Goal: Task Accomplishment & Management: Manage account settings

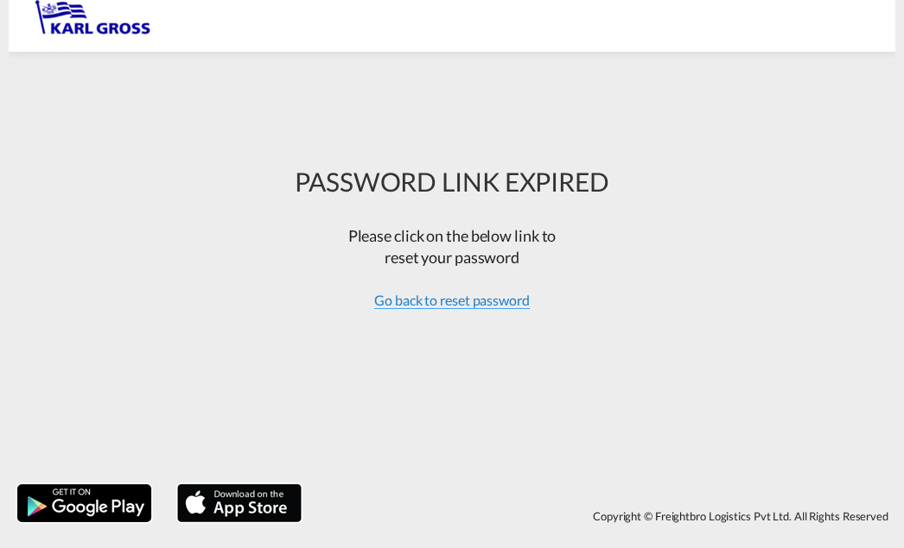
click at [471, 299] on span "Go back to reset password" at bounding box center [451, 300] width 155 height 17
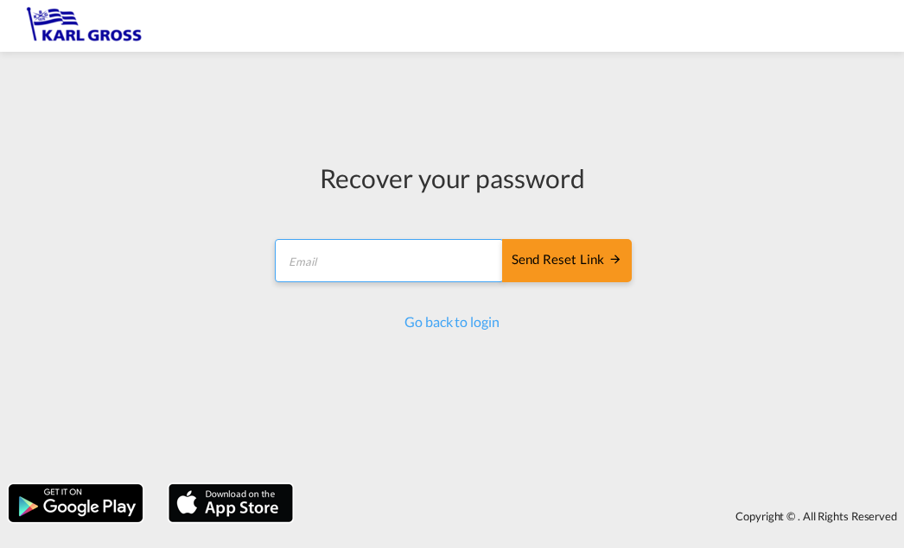
click at [370, 264] on input "email" at bounding box center [389, 260] width 229 height 43
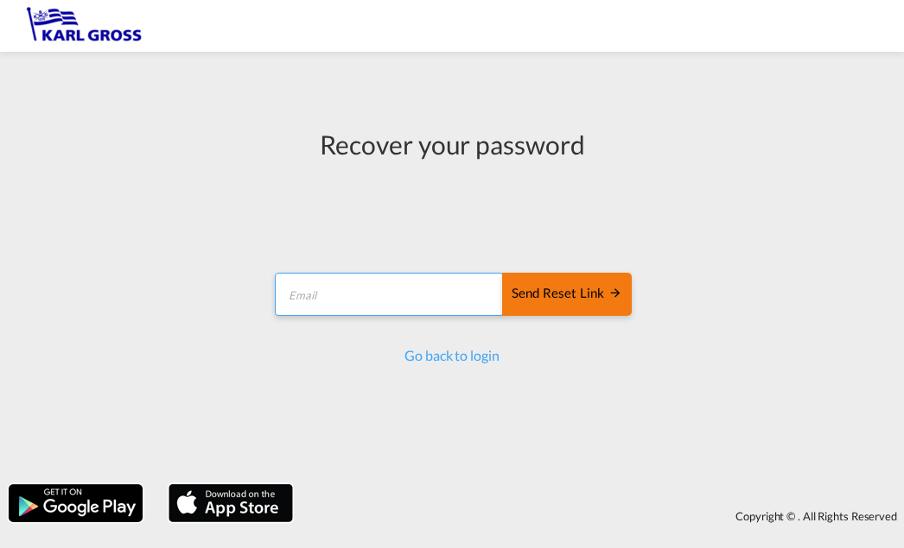
type input "m.zebisch@karlgross.de"
click at [563, 295] on div "Send reset link" at bounding box center [566, 294] width 111 height 20
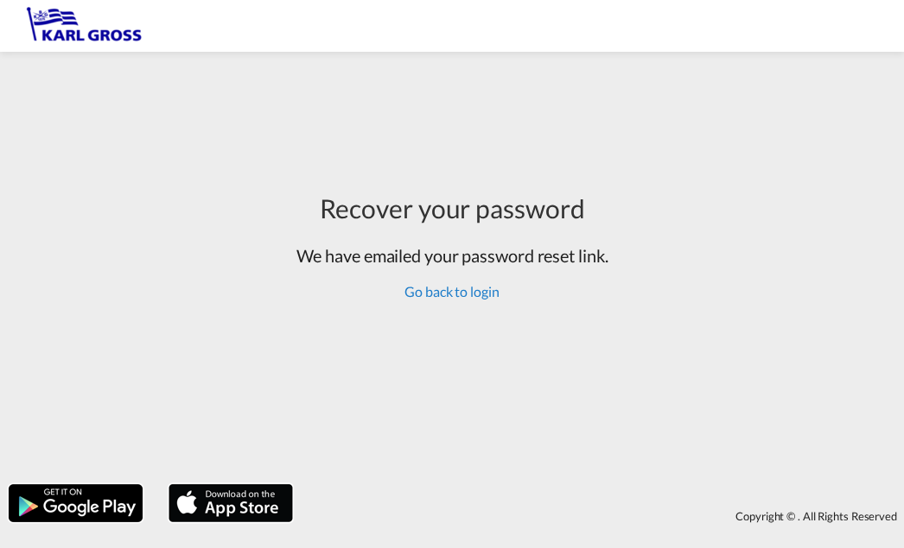
click at [438, 295] on link "Go back to login" at bounding box center [451, 291] width 94 height 16
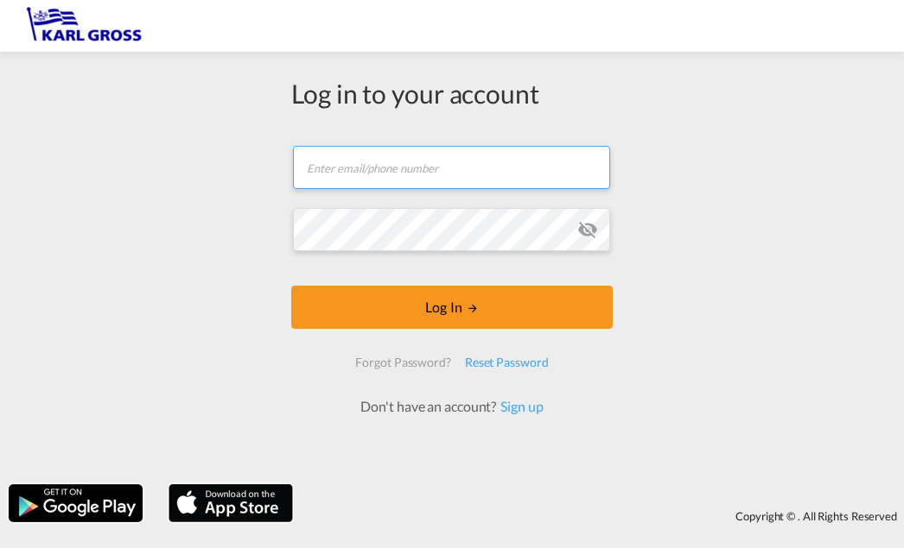
click at [339, 170] on input "text" at bounding box center [451, 167] width 317 height 43
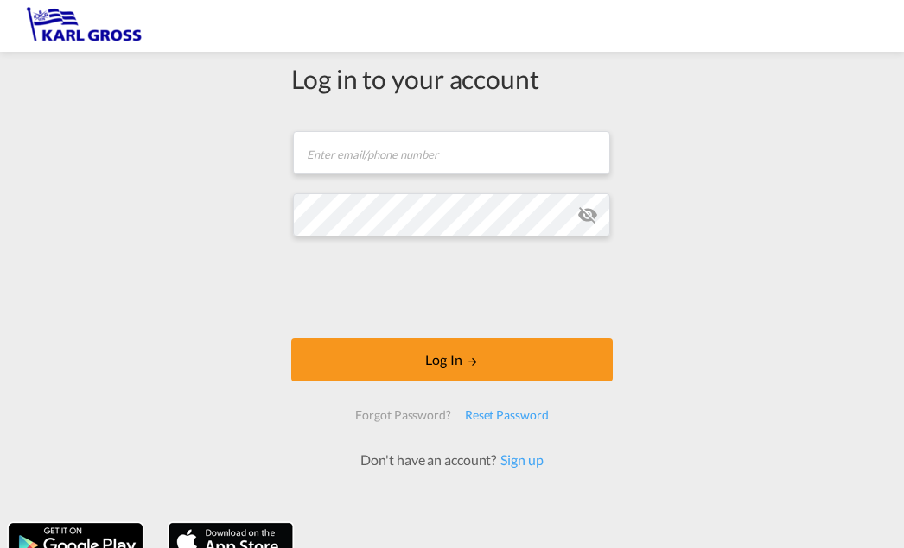
click at [491, 412] on div "Reset Password" at bounding box center [507, 415] width 98 height 31
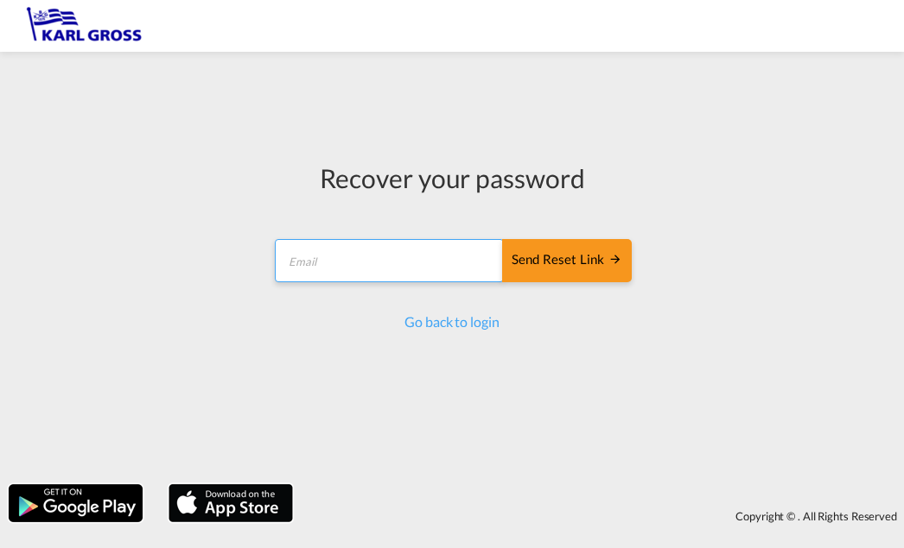
click at [402, 269] on input "email" at bounding box center [389, 260] width 229 height 43
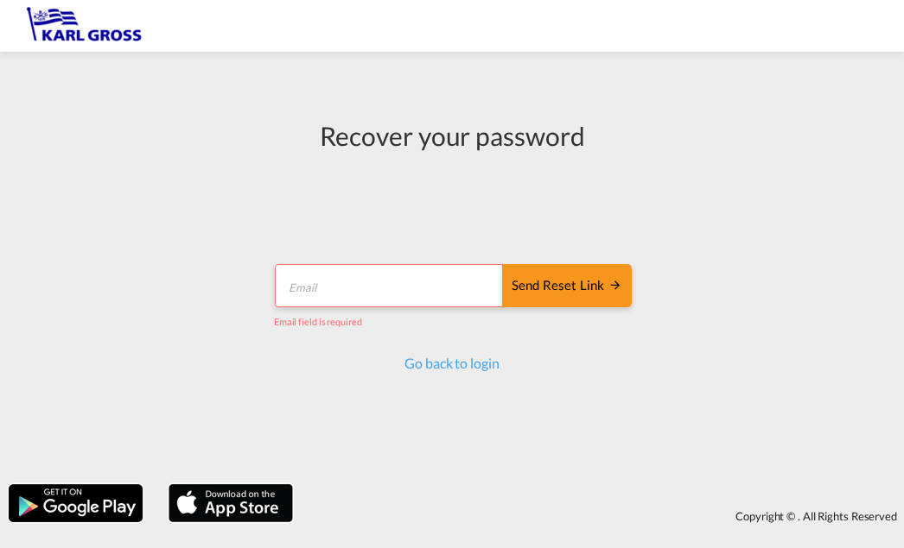
click at [394, 294] on input "email" at bounding box center [389, 285] width 229 height 43
type input "m.zebisch@karlgross.de"
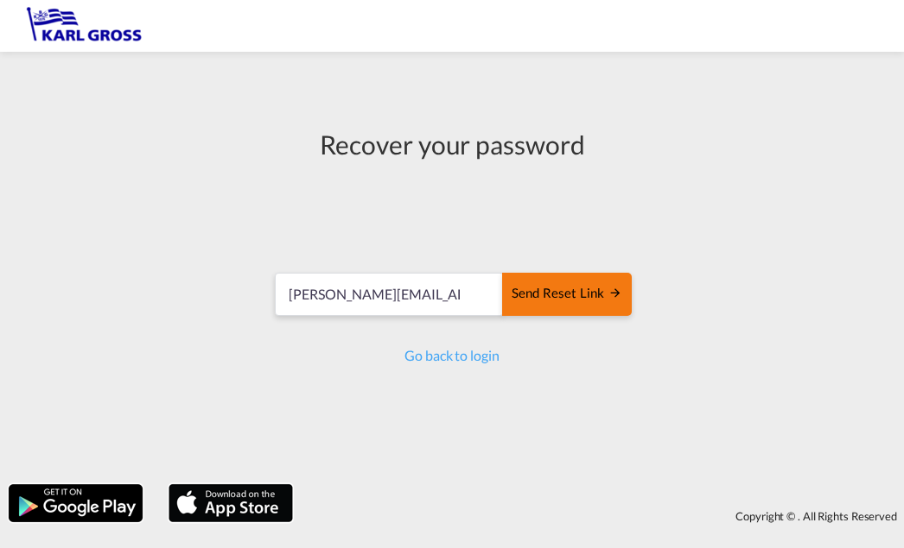
click at [553, 301] on div "Send reset link" at bounding box center [566, 294] width 111 height 20
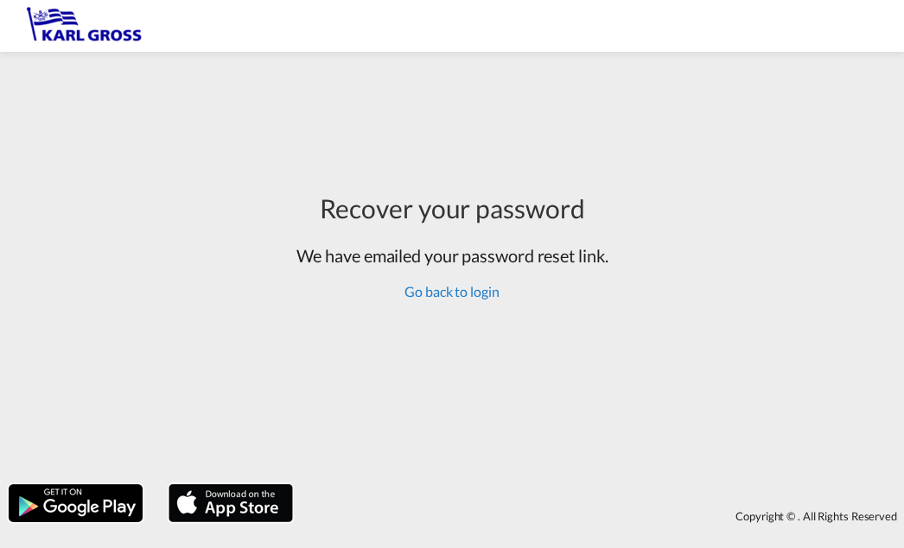
click at [484, 293] on link "Go back to login" at bounding box center [451, 291] width 94 height 16
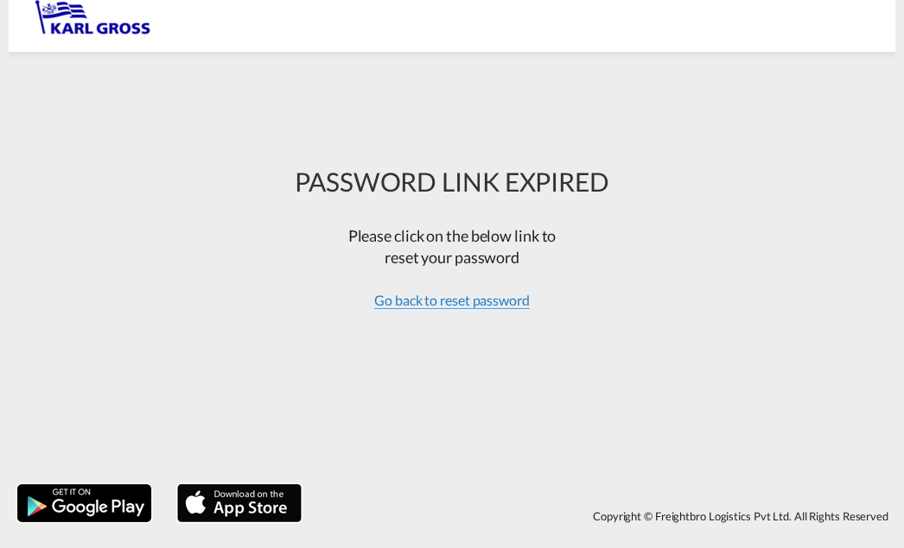
click at [476, 304] on span "Go back to reset password" at bounding box center [451, 300] width 155 height 17
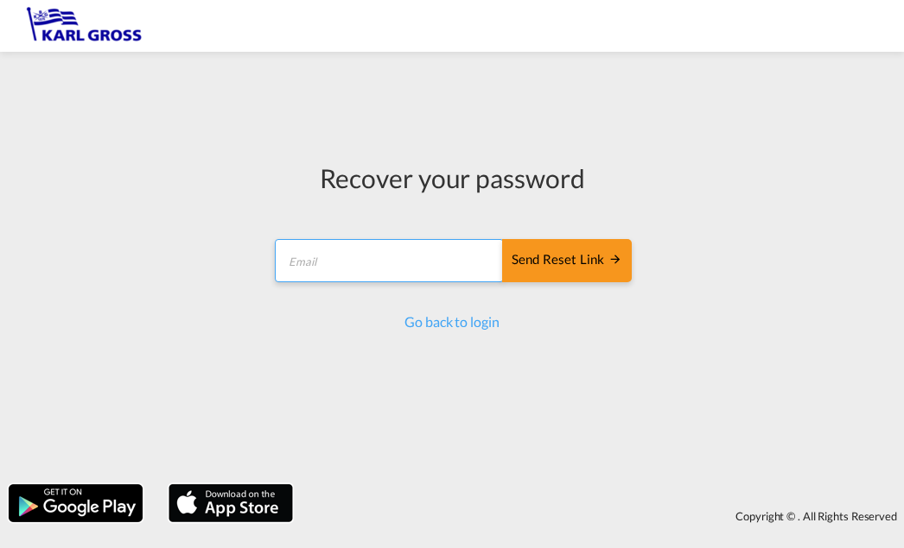
click at [401, 268] on input "email" at bounding box center [389, 260] width 229 height 43
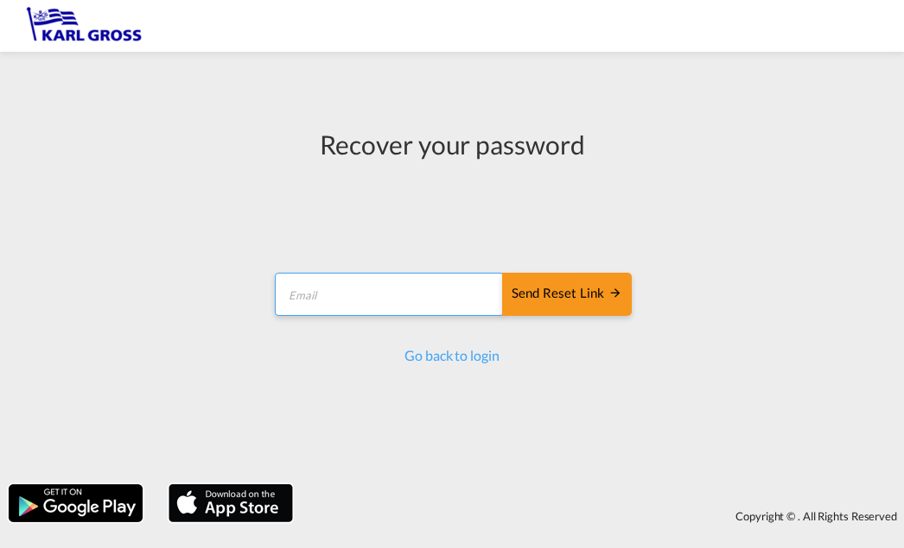
type input "[PERSON_NAME][EMAIL_ADDRESS][DOMAIN_NAME]"
click at [444, 358] on link "Go back to login" at bounding box center [451, 355] width 94 height 16
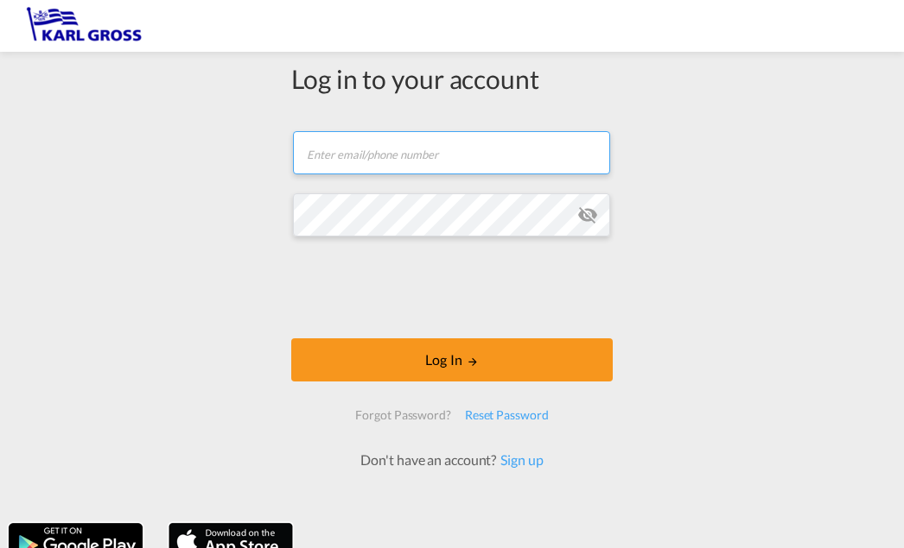
click at [406, 154] on input "text" at bounding box center [451, 152] width 317 height 43
type input "m.zebisch@karlgross.de"
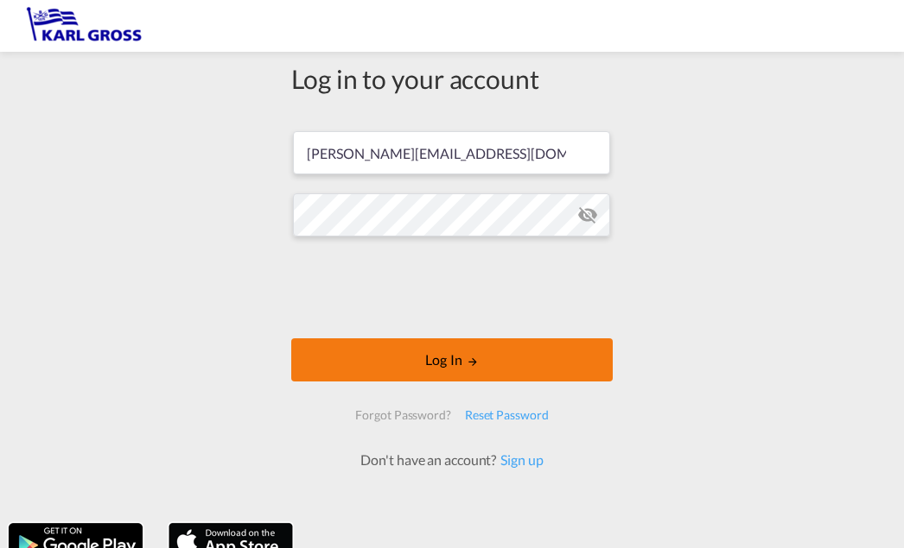
click at [465, 347] on button "Log In" at bounding box center [451, 360] width 321 height 43
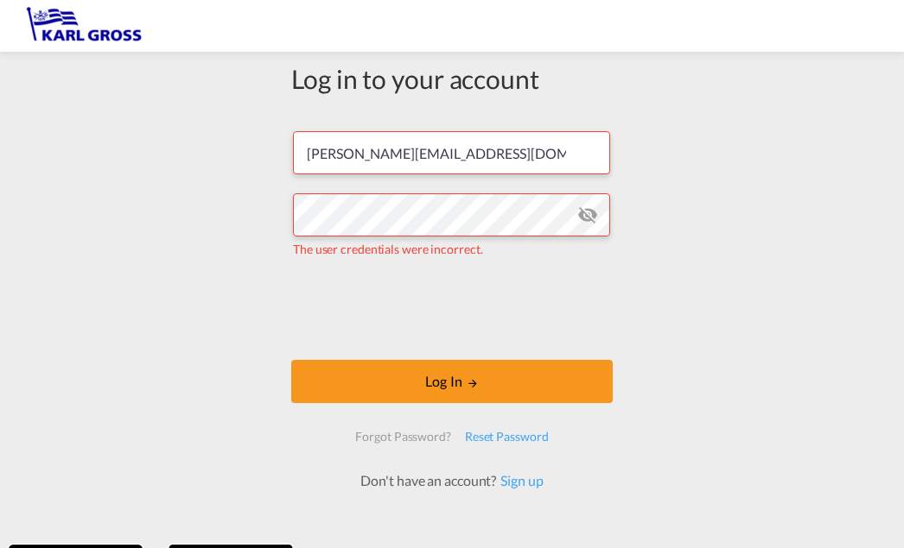
scroll to position [60, 0]
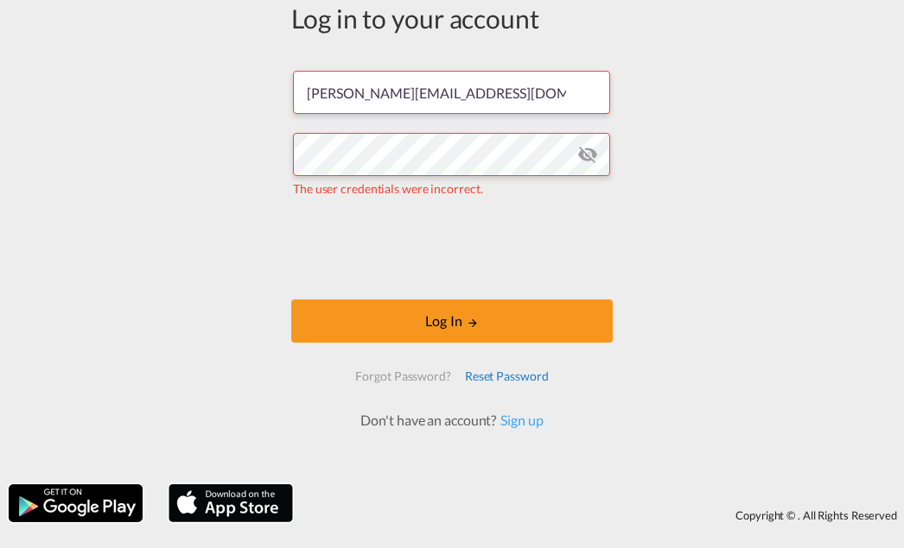
click at [507, 376] on div "Reset Password" at bounding box center [507, 376] width 98 height 31
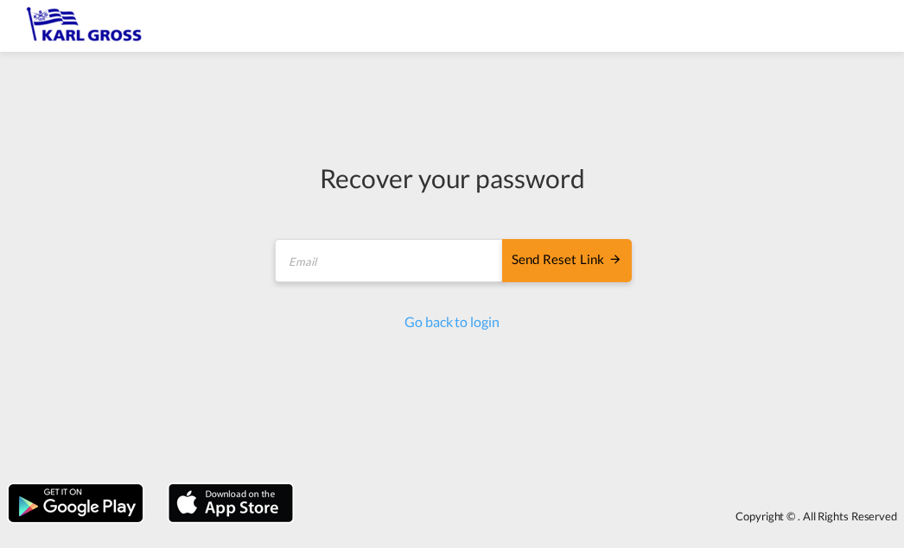
scroll to position [0, 0]
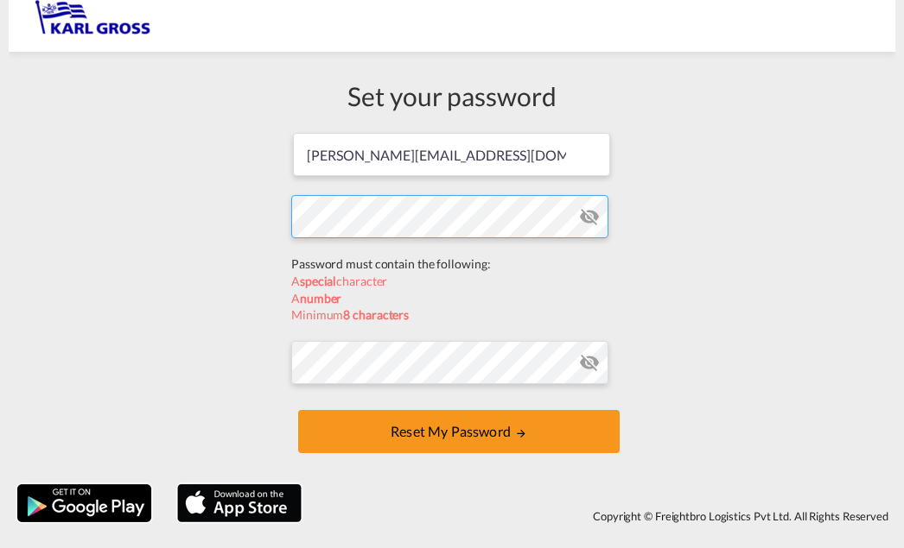
click at [362, 260] on form "m.zebisch@karlgross.de Password must contain the following: A special character…" at bounding box center [451, 294] width 321 height 327
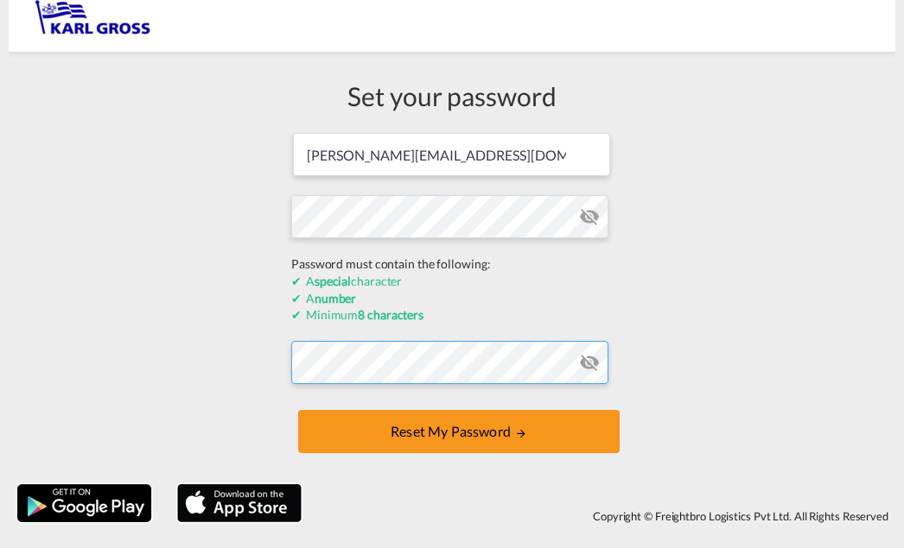
click at [425, 346] on form "m.zebisch@karlgross.de Password must contain the following: A special character…" at bounding box center [451, 294] width 321 height 327
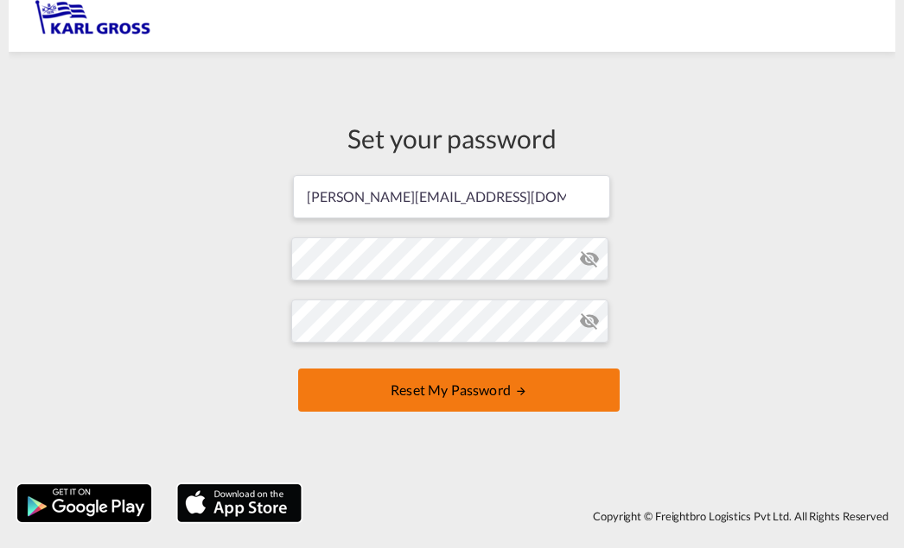
click at [471, 386] on button "Reset my password" at bounding box center [458, 390] width 321 height 43
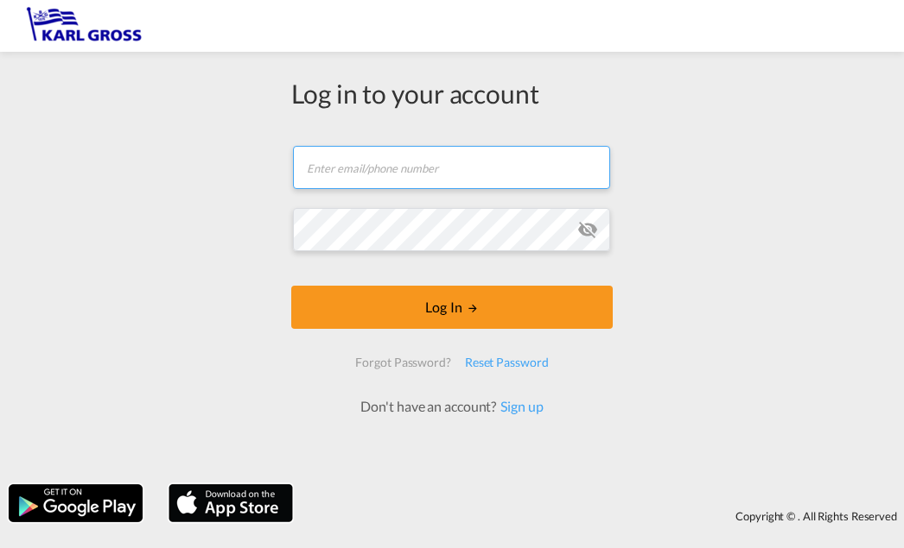
type input "m.zebisch@karlgross.de"
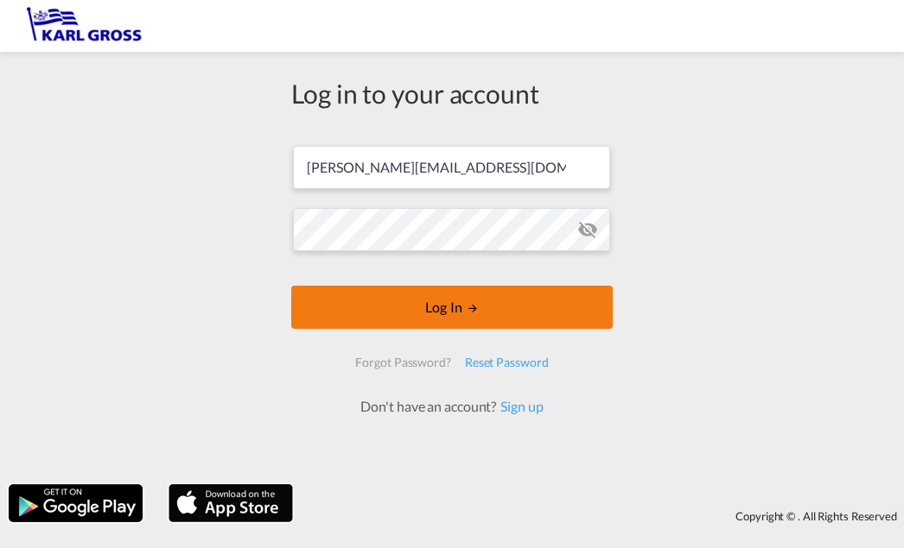
click at [441, 314] on button "Log In" at bounding box center [451, 307] width 321 height 43
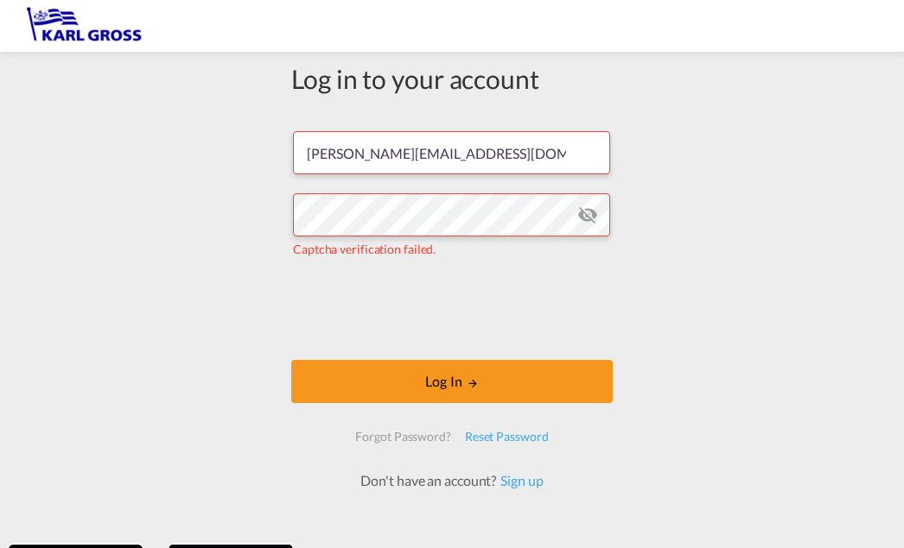
click at [581, 212] on md-icon "icon-eye-off" at bounding box center [587, 215] width 21 height 21
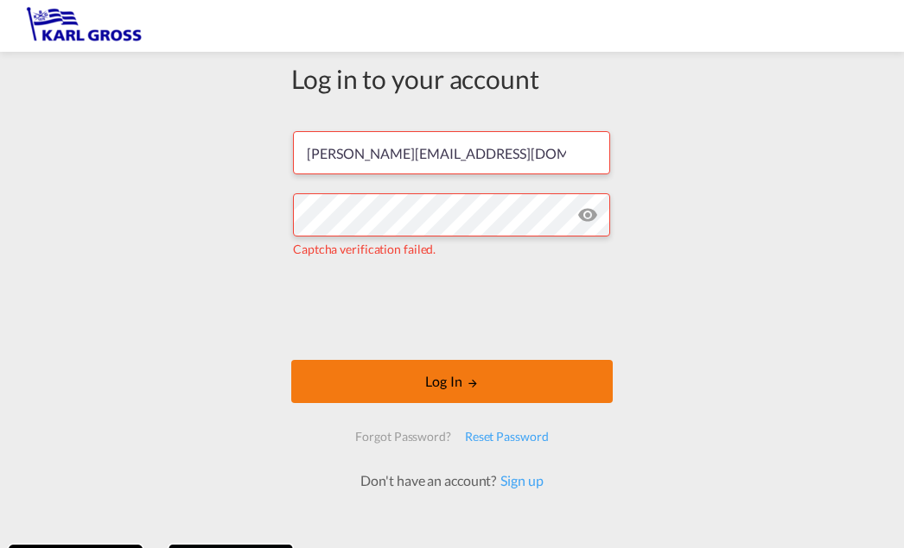
click at [518, 376] on button "Log In" at bounding box center [451, 381] width 321 height 43
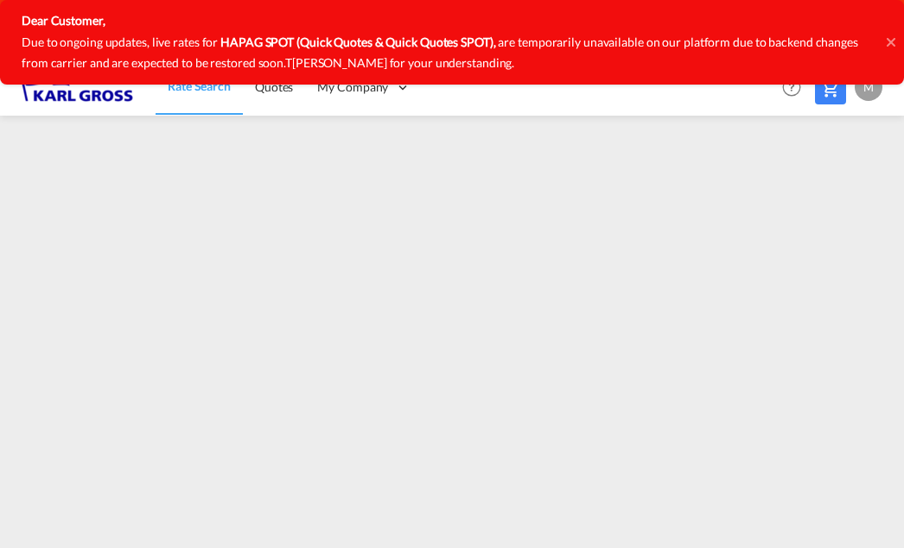
click at [893, 43] on icon at bounding box center [890, 42] width 9 height 14
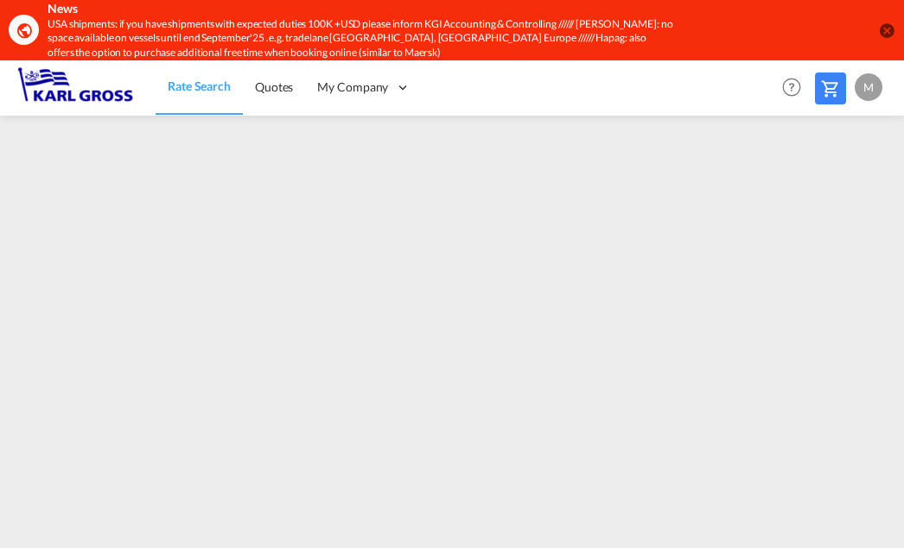
click at [890, 31] on md-icon "icon-close-circle" at bounding box center [886, 30] width 17 height 17
